Goal: Transaction & Acquisition: Purchase product/service

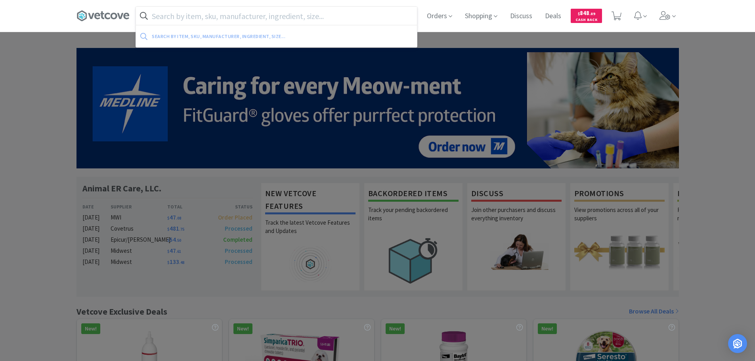
click at [277, 15] on input "text" at bounding box center [276, 16] width 281 height 18
paste input "DYNJP2003H"
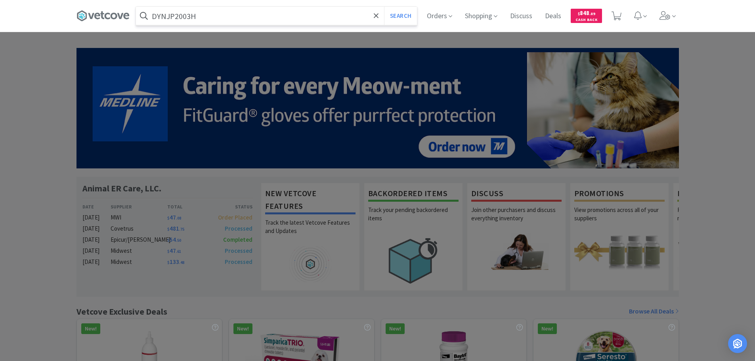
type input "DYNJP2003H"
click at [384, 7] on button "Search" at bounding box center [400, 16] width 33 height 18
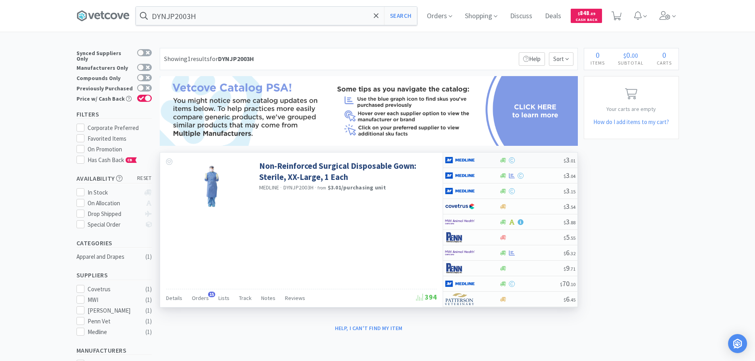
click at [539, 158] on div at bounding box center [531, 160] width 64 height 6
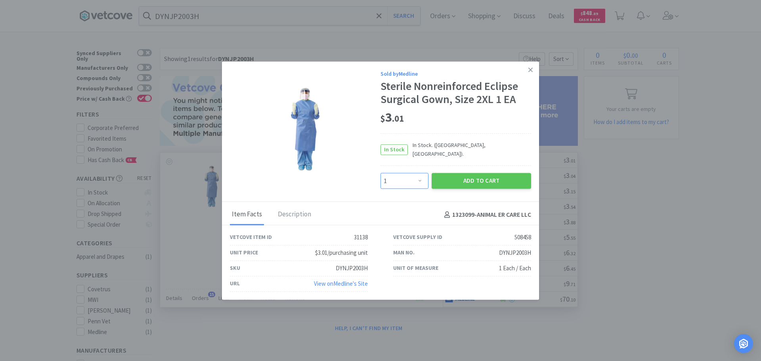
click at [409, 175] on select "Enter Quantity 1 2 3 4 5 6 7 8 9 10 11 12 13 14 15 16 17 18 19 20 Enter Quantity" at bounding box center [404, 181] width 48 height 16
click at [380, 173] on select "Enter Quantity 1 2 3 4 5 6 7 8 9 10 11 12 13 14 15 16 17 18 19 20 Enter Quantity" at bounding box center [404, 181] width 48 height 16
click at [409, 176] on select "Enter Quantity 1 2 3 4 5 6 7 8 9 10 11 12 13 14 15 16 17 18 19 20 Enter Quantity" at bounding box center [404, 181] width 48 height 16
select select "3"
click at [380, 173] on select "Enter Quantity 1 2 3 4 5 6 7 8 9 10 11 12 13 14 15 16 17 18 19 20 Enter Quantity" at bounding box center [404, 181] width 48 height 16
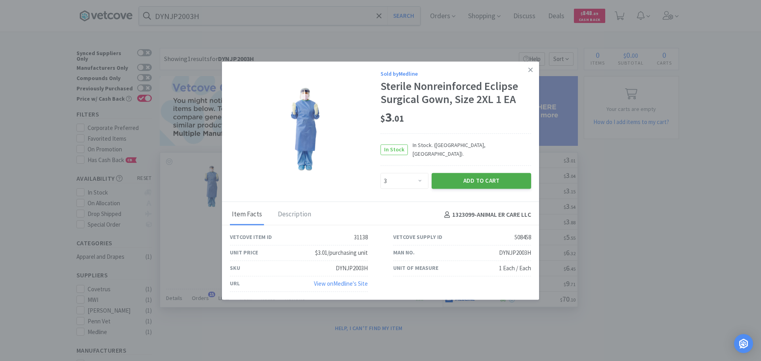
click at [441, 180] on button "Add to Cart" at bounding box center [481, 181] width 99 height 16
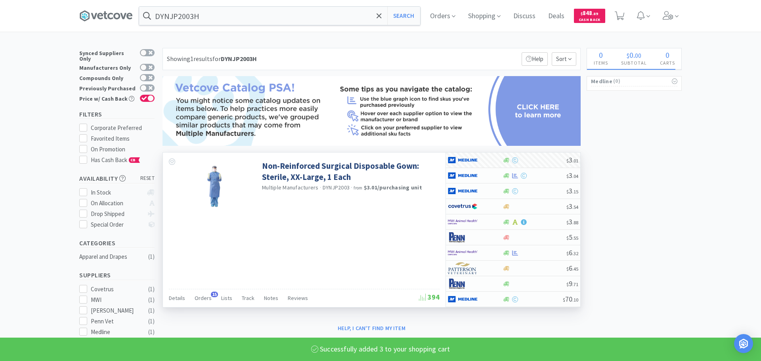
select select "3"
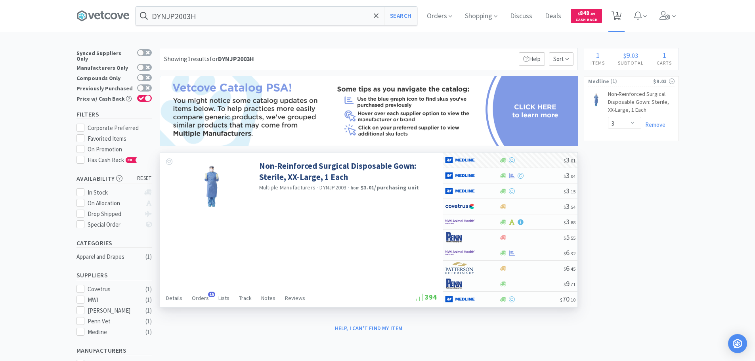
click at [621, 14] on icon at bounding box center [617, 15] width 10 height 9
select select "3"
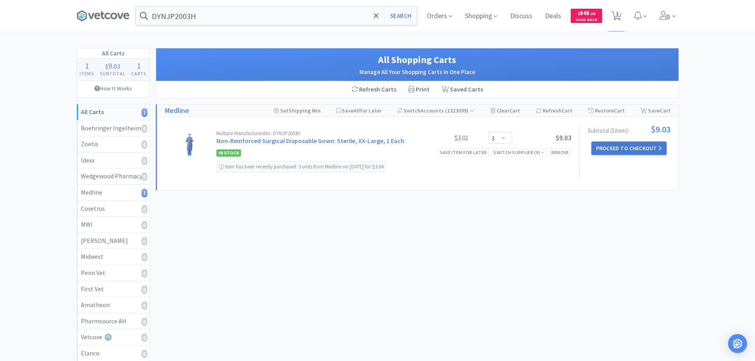
click at [633, 148] on button "Proceed to Checkout" at bounding box center [628, 147] width 75 height 13
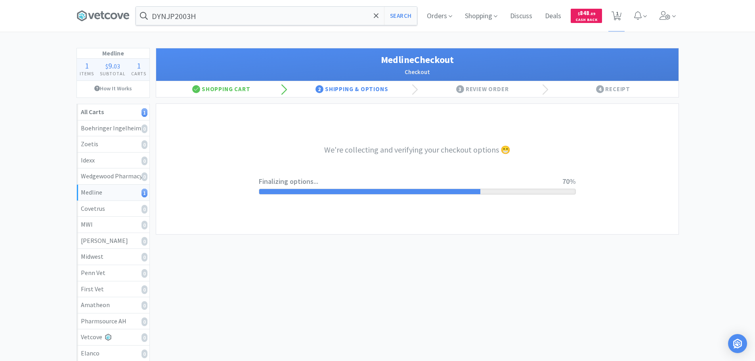
drag, startPoint x: 424, startPoint y: 161, endPoint x: 409, endPoint y: 164, distance: 15.3
click at [409, 164] on div "We're collecting and verifying your checkout options 😁 Finalizing options... 70%" at bounding box center [417, 169] width 317 height 130
click at [407, 168] on div "We're collecting and verifying your checkout options 😁 Calculating totals... 80%" at bounding box center [417, 169] width 317 height 130
select select "7c1b672e5998c24572f3a1527d01e6d9"
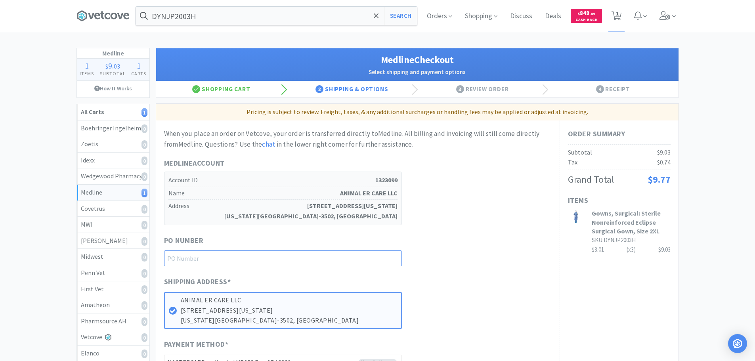
click at [283, 264] on input "text" at bounding box center [283, 258] width 238 height 16
paste input "1145035"
type input "1145035"
click at [449, 233] on div "When you place an order on Vetcove, your order is transferred directly to Medli…" at bounding box center [358, 249] width 388 height 242
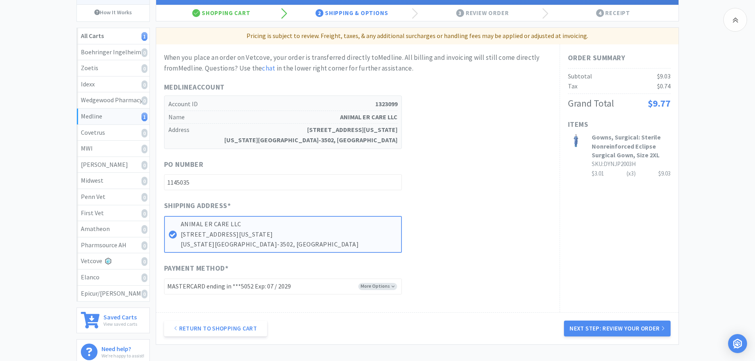
scroll to position [74, 0]
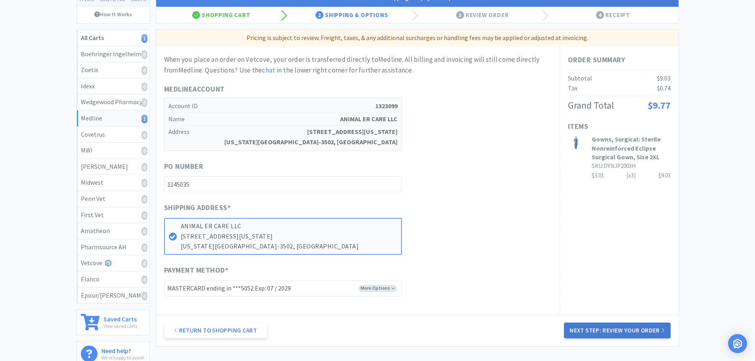
click at [621, 328] on button "Next Step: Review Your Order" at bounding box center [617, 331] width 106 height 16
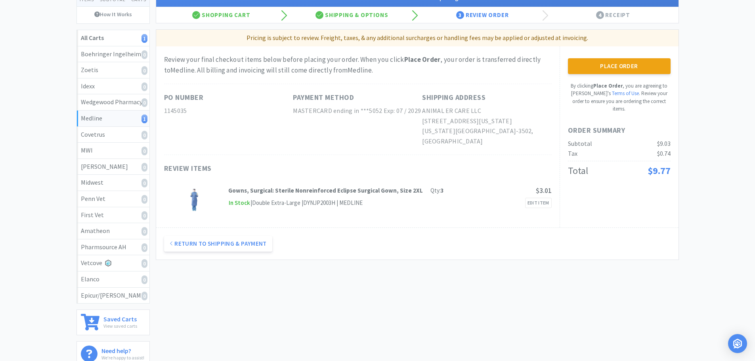
scroll to position [0, 0]
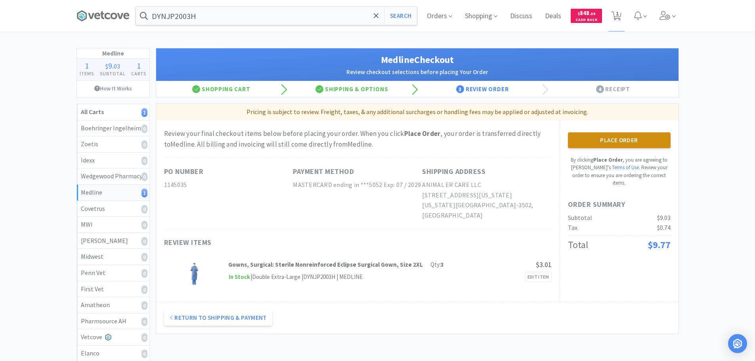
click at [627, 142] on button "Place Order" at bounding box center [619, 140] width 103 height 16
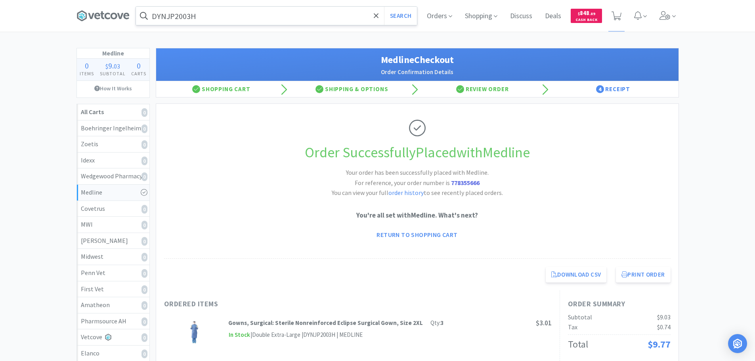
click at [371, 17] on input "DYNJP2003H" at bounding box center [276, 16] width 281 height 18
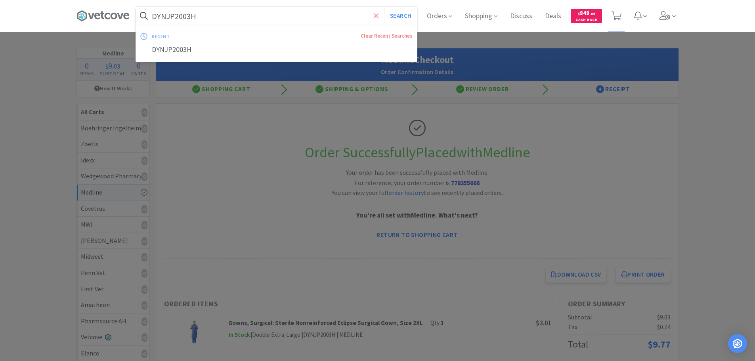
click at [374, 17] on icon at bounding box center [376, 16] width 5 height 8
click at [315, 139] on div at bounding box center [377, 180] width 755 height 361
